Goal: Task Accomplishment & Management: Manage account settings

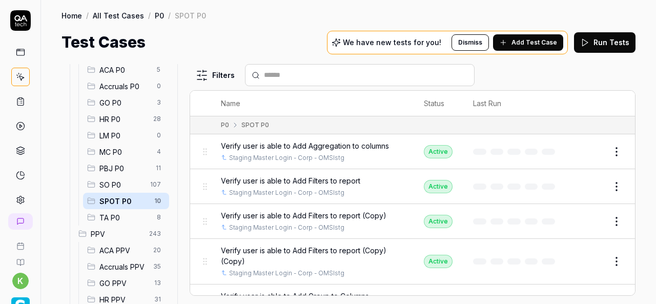
click at [584, 218] on button "Edit" at bounding box center [592, 221] width 25 height 16
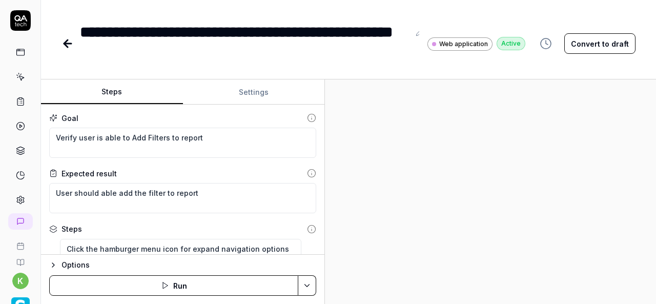
click at [355, 223] on div "Steps Settings Goal Verify user is able to Add Filters to report Expected resul…" at bounding box center [348, 191] width 615 height 224
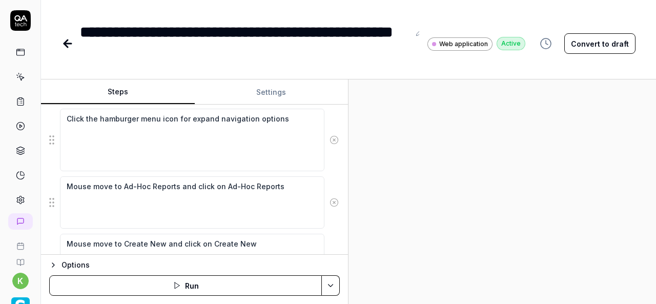
scroll to position [94, 0]
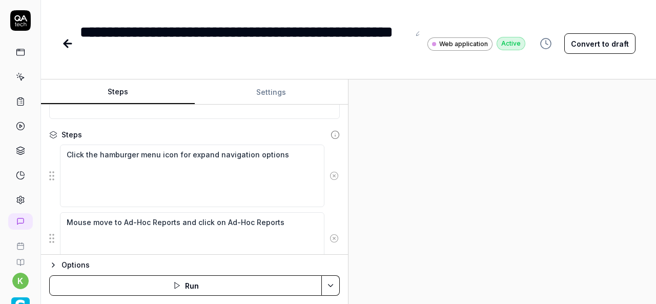
click at [67, 40] on icon at bounding box center [66, 43] width 4 height 7
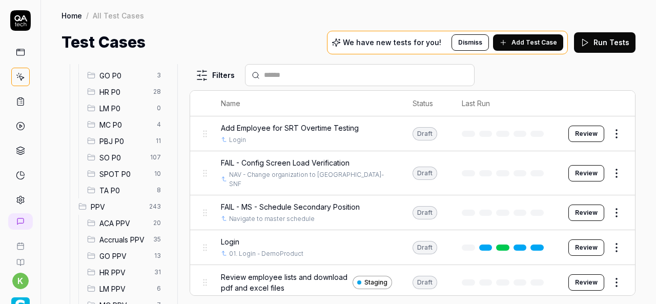
scroll to position [149, 0]
click at [130, 175] on span "SPOT P0" at bounding box center [123, 173] width 49 height 11
click at [123, 173] on span "SPOT P0" at bounding box center [123, 173] width 49 height 11
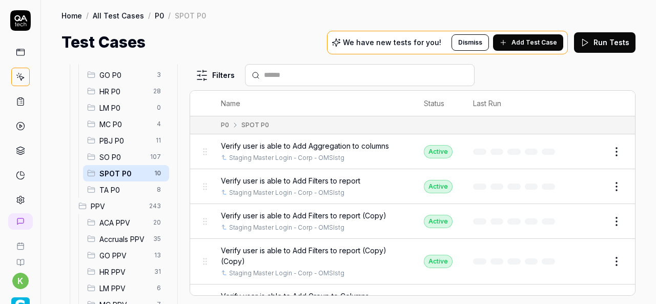
click at [123, 173] on span "SPOT P0" at bounding box center [123, 173] width 49 height 11
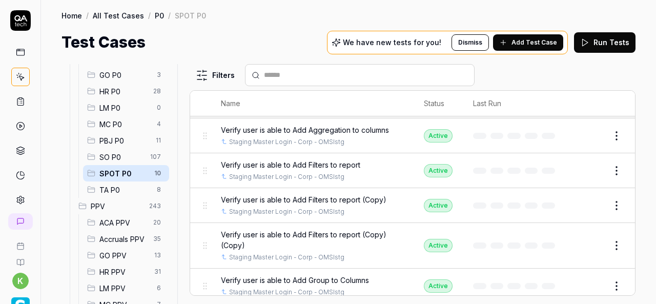
scroll to position [21, 0]
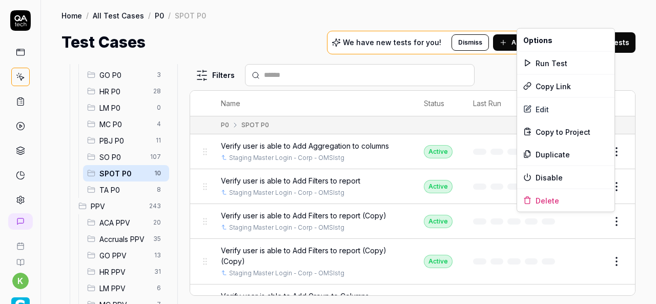
click at [609, 225] on html "k Home / All Test Cases / P0 / SPOT P0 Home / All Test Cases / P0 / SPOT P0 Tes…" at bounding box center [328, 152] width 656 height 304
click at [548, 199] on div "Delete" at bounding box center [565, 200] width 97 height 23
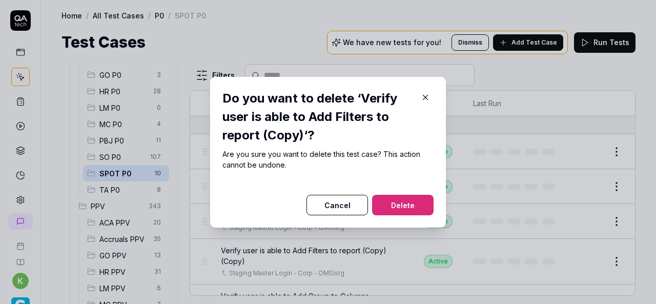
click at [390, 205] on button "Delete" at bounding box center [402, 205] width 61 height 20
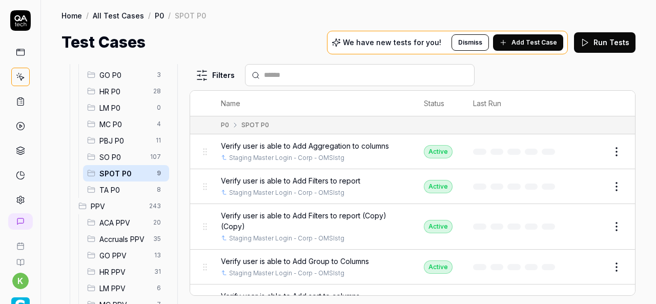
click at [580, 227] on button "Edit" at bounding box center [592, 226] width 25 height 16
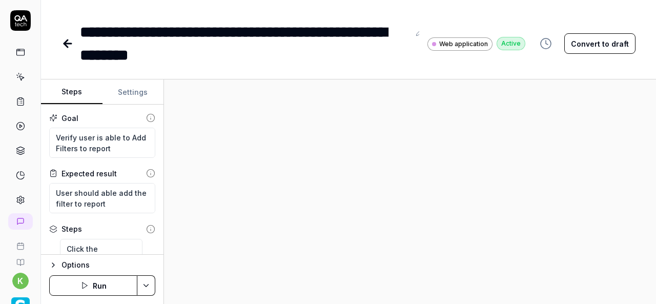
type textarea "*"
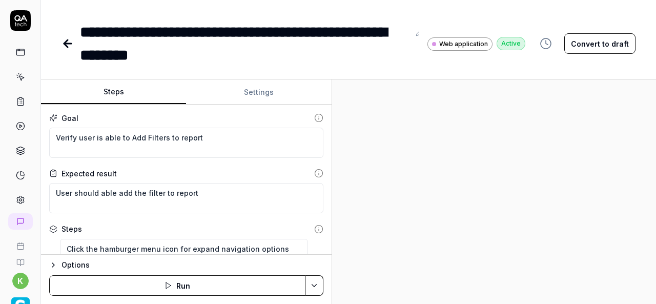
click at [347, 220] on div "Steps Settings Goal Verify user is able to Add Filters to report Expected resul…" at bounding box center [348, 191] width 615 height 224
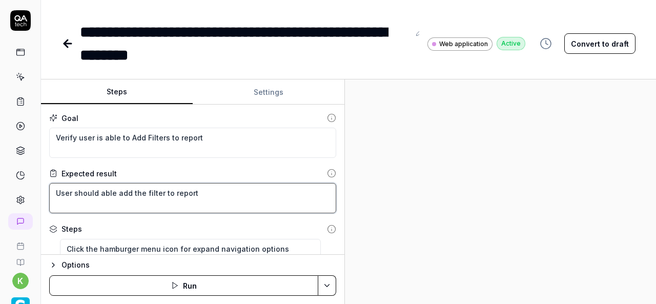
click at [154, 196] on textarea "User should able add the filter to report" at bounding box center [192, 198] width 287 height 30
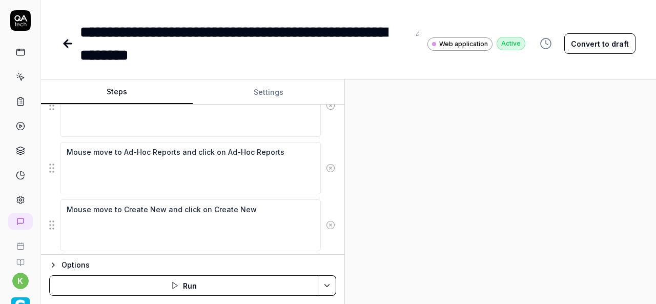
scroll to position [144, 0]
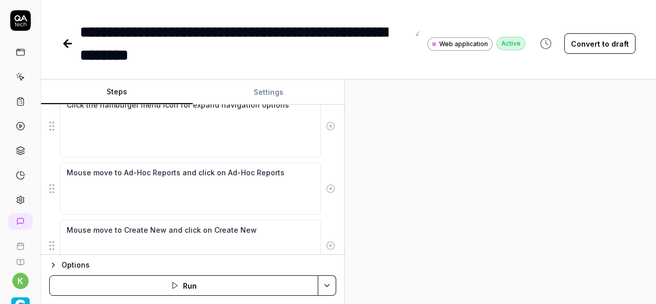
click at [67, 44] on icon at bounding box center [67, 44] width 7 height 0
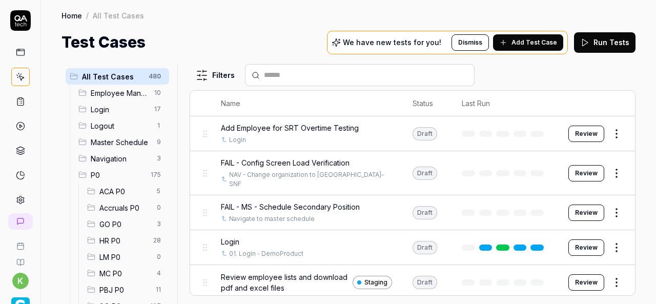
scroll to position [173, 0]
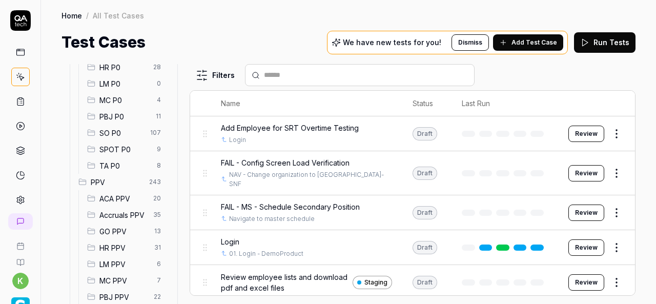
click at [127, 146] on span "SPOT P0" at bounding box center [124, 149] width 51 height 11
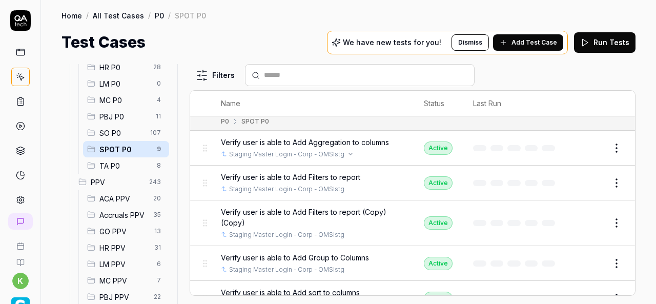
scroll to position [2, 0]
